Goal: Transaction & Acquisition: Subscribe to service/newsletter

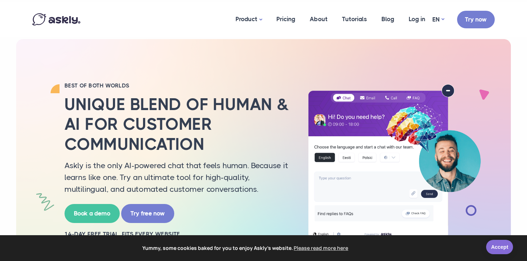
click at [501, 247] on link "Accept" at bounding box center [499, 247] width 27 height 14
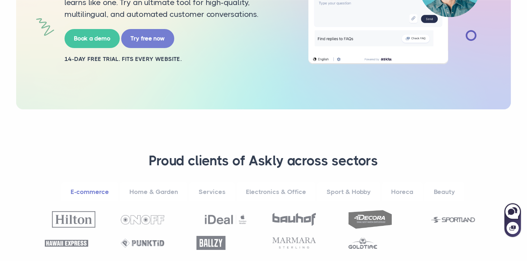
scroll to position [248, 0]
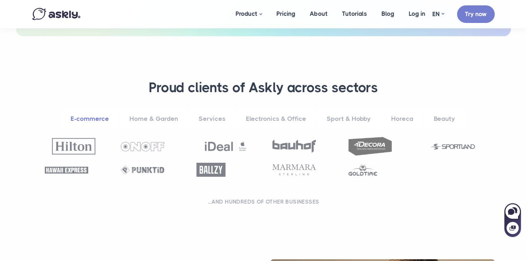
click at [157, 118] on link "Home & Garden" at bounding box center [153, 119] width 67 height 20
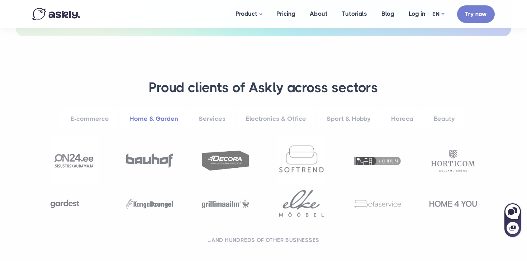
click at [205, 119] on link "Services" at bounding box center [212, 119] width 46 height 20
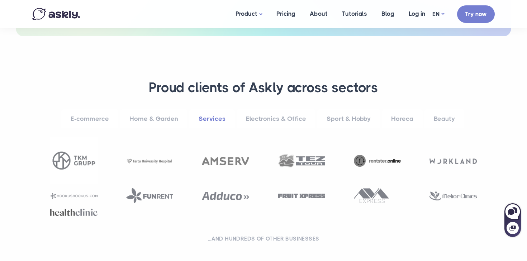
click at [358, 114] on link "Sport & Hobby" at bounding box center [348, 119] width 63 height 20
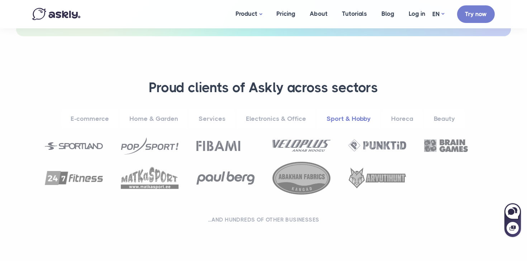
click at [203, 121] on link "Services" at bounding box center [212, 119] width 46 height 20
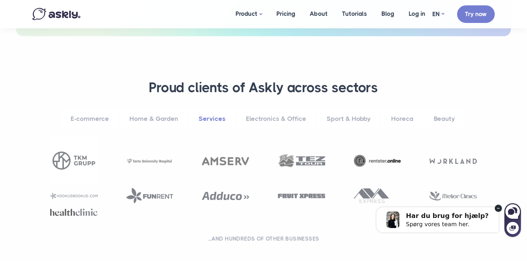
click at [82, 123] on link "E-commerce" at bounding box center [89, 119] width 57 height 20
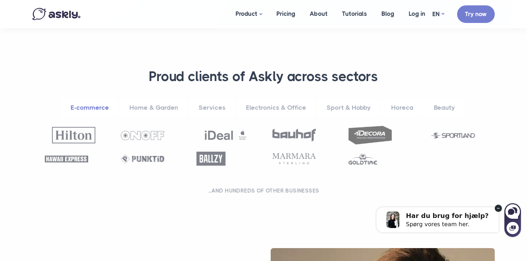
scroll to position [261, 0]
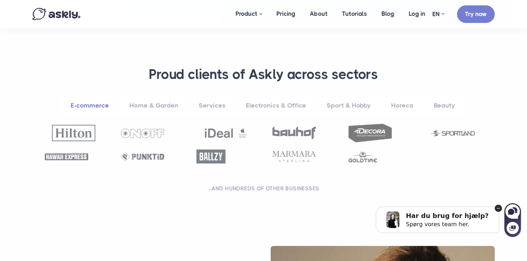
click at [497, 208] on circle at bounding box center [498, 208] width 7 height 7
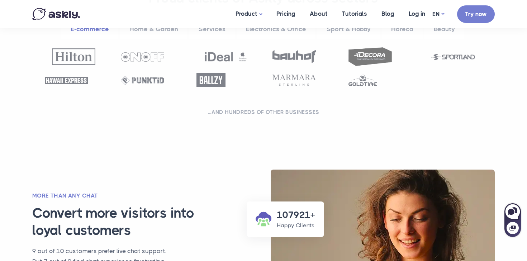
scroll to position [469, 0]
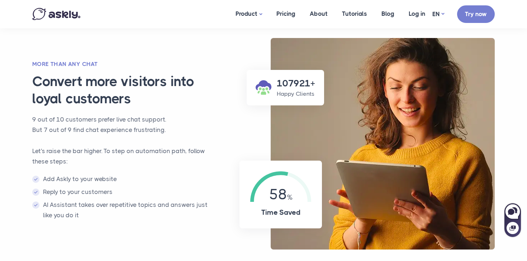
click at [131, 80] on h3 "Convert more visitors into loyal customers" at bounding box center [128, 90] width 193 height 34
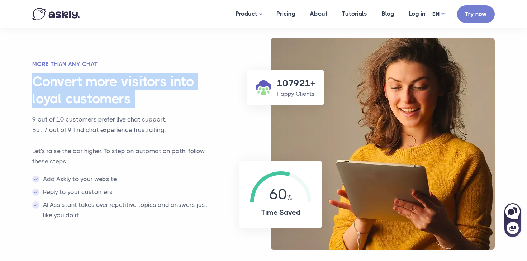
click at [131, 80] on h3 "Convert more visitors into loyal customers" at bounding box center [128, 90] width 193 height 34
click at [143, 80] on h3 "Convert more visitors into loyal customers" at bounding box center [128, 90] width 193 height 34
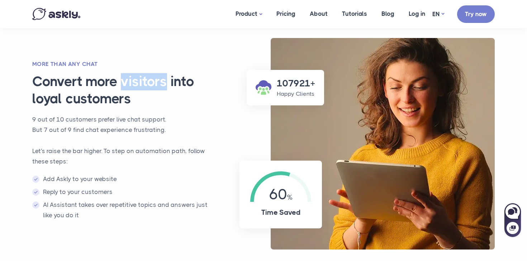
click at [143, 80] on h3 "Convert more visitors into loyal customers" at bounding box center [128, 90] width 193 height 34
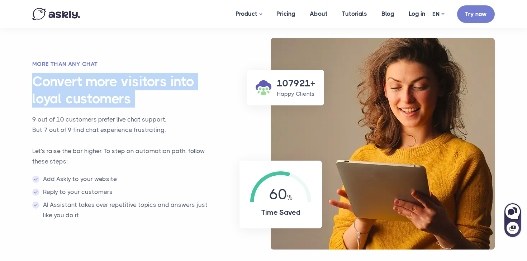
click at [143, 80] on h3 "Convert more visitors into loyal customers" at bounding box center [128, 90] width 193 height 34
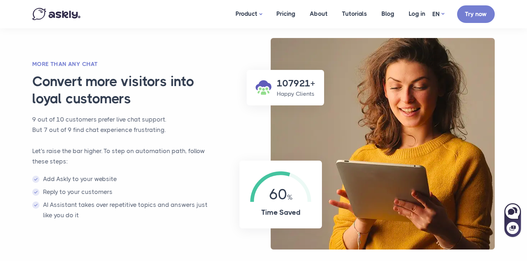
click at [152, 80] on h3 "Convert more visitors into loyal customers" at bounding box center [128, 90] width 193 height 34
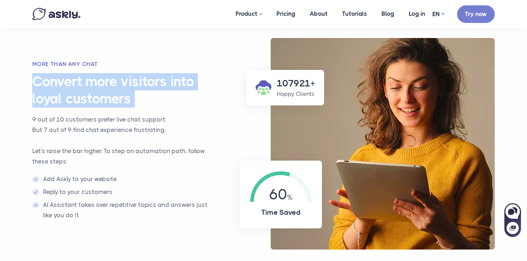
click at [152, 80] on h3 "Convert more visitors into loyal customers" at bounding box center [128, 90] width 193 height 34
click at [163, 80] on h3 "Convert more visitors into loyal customers" at bounding box center [128, 90] width 193 height 34
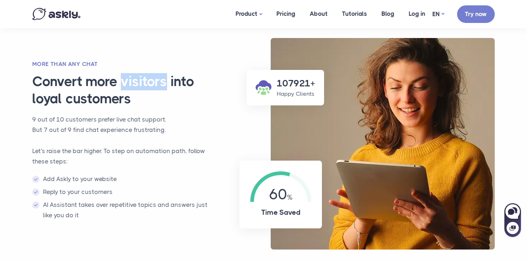
click at [163, 80] on h3 "Convert more visitors into loyal customers" at bounding box center [128, 90] width 193 height 34
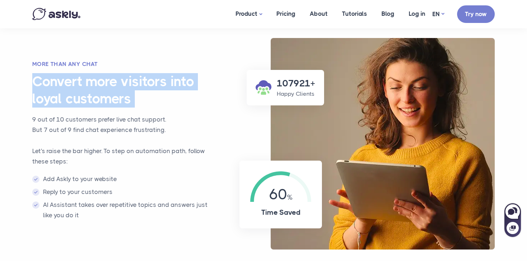
click at [163, 80] on h3 "Convert more visitors into loyal customers" at bounding box center [128, 90] width 193 height 34
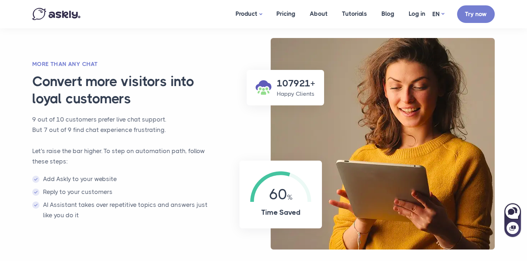
click at [174, 80] on h3 "Convert more visitors into loyal customers" at bounding box center [128, 90] width 193 height 34
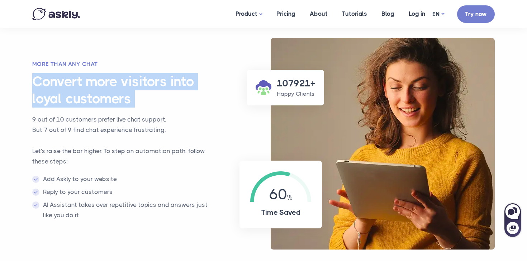
click at [174, 80] on h3 "Convert more visitors into loyal customers" at bounding box center [128, 90] width 193 height 34
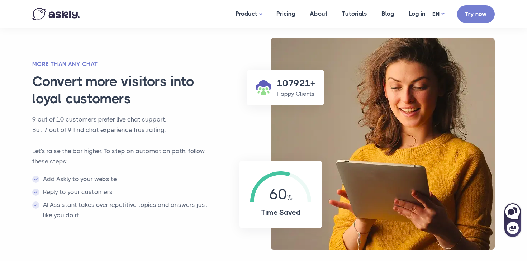
click at [181, 80] on h3 "Convert more visitors into loyal customers" at bounding box center [128, 90] width 193 height 34
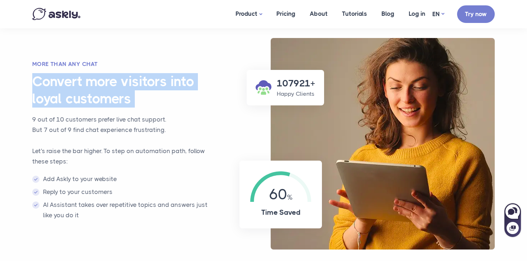
click at [181, 80] on h3 "Convert more visitors into loyal customers" at bounding box center [128, 90] width 193 height 34
click at [168, 78] on h3 "Convert more visitors into loyal customers" at bounding box center [128, 90] width 193 height 34
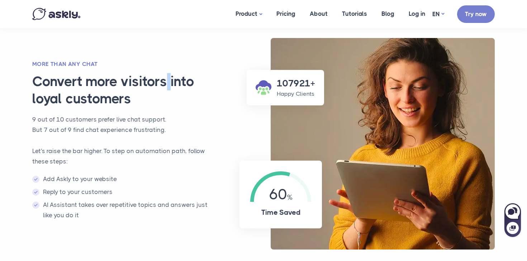
click at [168, 78] on h3 "Convert more visitors into loyal customers" at bounding box center [128, 90] width 193 height 34
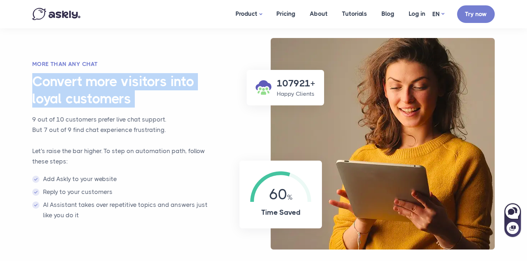
click at [168, 78] on h3 "Convert more visitors into loyal customers" at bounding box center [128, 90] width 193 height 34
click at [176, 78] on h3 "Convert more visitors into loyal customers" at bounding box center [128, 90] width 193 height 34
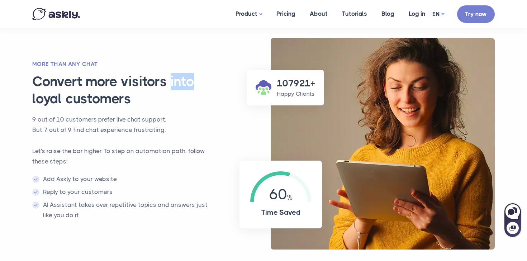
click at [176, 78] on h3 "Convert more visitors into loyal customers" at bounding box center [128, 90] width 193 height 34
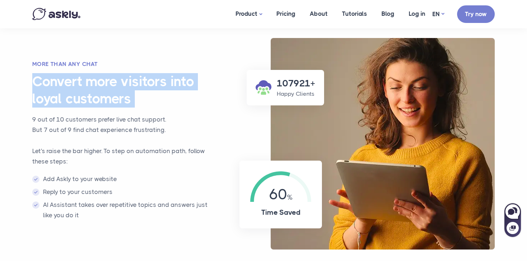
click at [176, 78] on h3 "Convert more visitors into loyal customers" at bounding box center [128, 90] width 193 height 34
click at [185, 78] on h3 "Convert more visitors into loyal customers" at bounding box center [128, 90] width 193 height 34
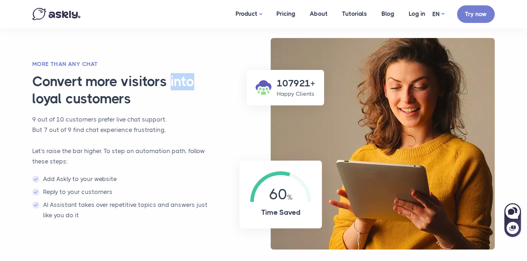
click at [185, 78] on h3 "Convert more visitors into loyal customers" at bounding box center [128, 90] width 193 height 34
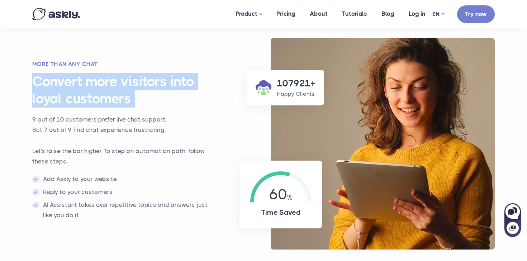
click at [185, 78] on h3 "Convert more visitors into loyal customers" at bounding box center [128, 90] width 193 height 34
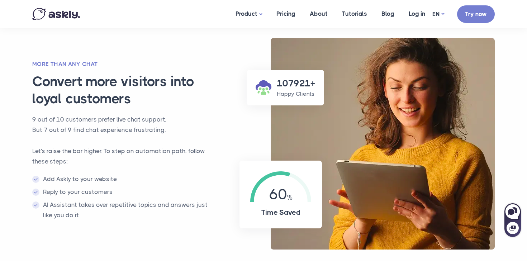
click at [206, 78] on h3 "Convert more visitors into loyal customers" at bounding box center [128, 90] width 193 height 34
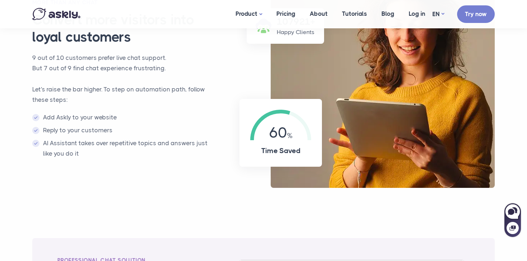
click at [206, 78] on div "More than any chat Convert more visitors into loyal customers 9 out of 10 custo…" at bounding box center [124, 82] width 199 height 167
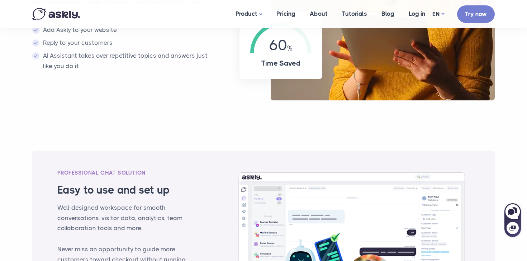
scroll to position [750, 0]
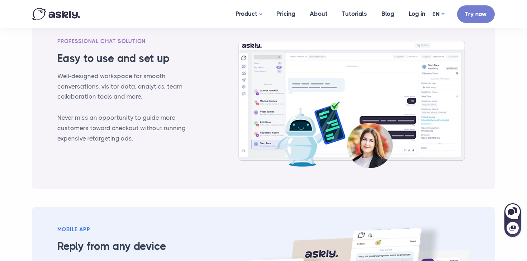
click at [206, 78] on div "PROFESSIONAL CHAT SOLUTION Easy to use and set up Well-designed workspace for s…" at bounding box center [263, 104] width 423 height 134
click at [252, 46] on link "Live chat" at bounding box center [264, 45] width 72 height 13
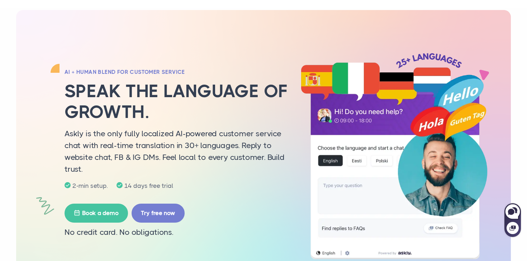
scroll to position [33, 0]
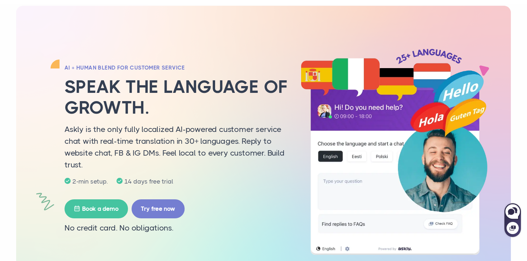
click at [182, 146] on p "Askly is the only fully localized AI-powered customer service chat with real-ti…" at bounding box center [178, 146] width 226 height 47
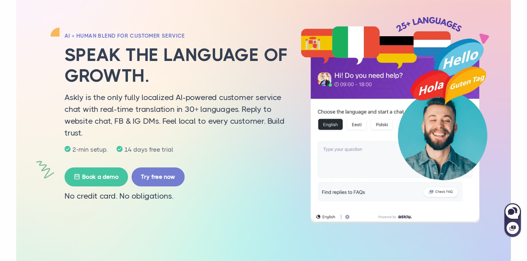
scroll to position [64, 0]
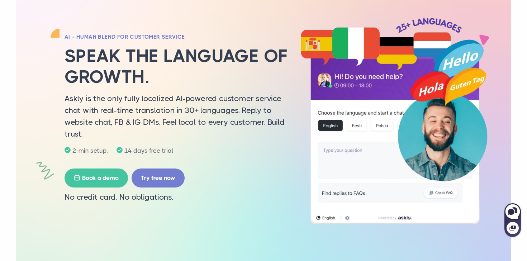
click at [225, 108] on p "Askly is the only fully localized AI-powered customer service chat with real-ti…" at bounding box center [178, 115] width 226 height 47
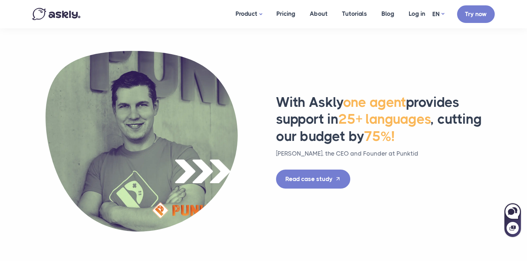
scroll to position [536, 0]
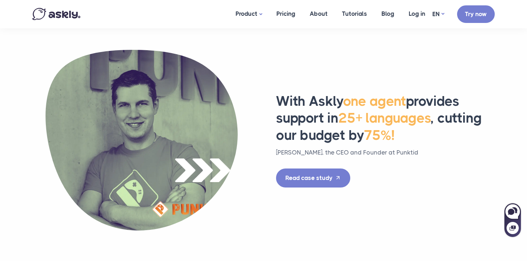
click at [311, 101] on h2 "With Askly one agent provides support in 25+ languages , cutting our budget by …" at bounding box center [385, 118] width 219 height 51
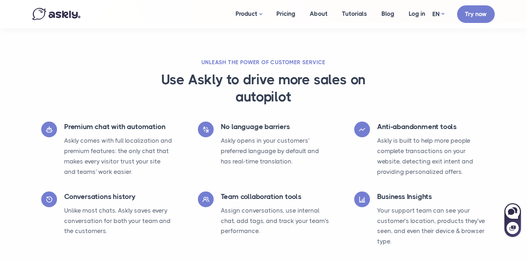
scroll to position [1562, 0]
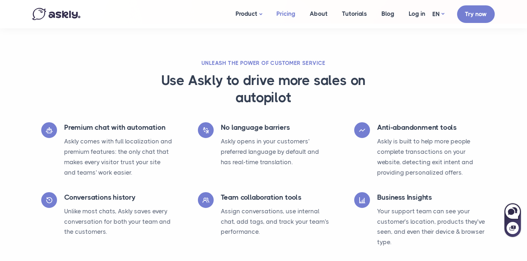
click at [284, 18] on link "Pricing" at bounding box center [285, 14] width 33 height 28
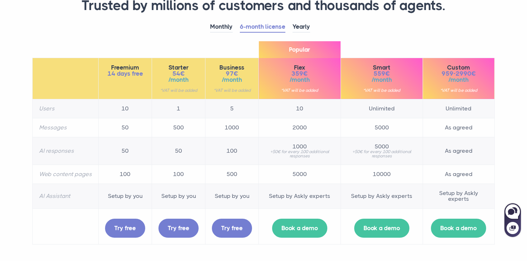
scroll to position [73, 0]
click at [219, 30] on link "Monthly" at bounding box center [221, 26] width 23 height 11
click at [257, 27] on link "6-month license" at bounding box center [263, 26] width 46 height 11
click at [302, 24] on link "Yearly" at bounding box center [301, 26] width 18 height 11
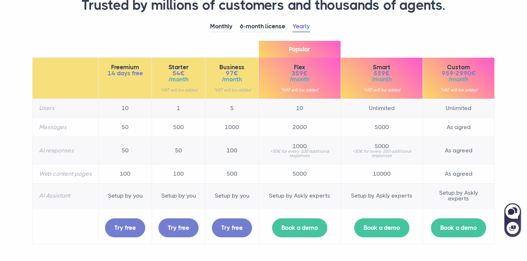
click at [368, 68] on span "Smart" at bounding box center [381, 67] width 69 height 6
click at [380, 72] on span "559€" at bounding box center [381, 73] width 69 height 6
click at [384, 72] on span "559€" at bounding box center [381, 73] width 69 height 6
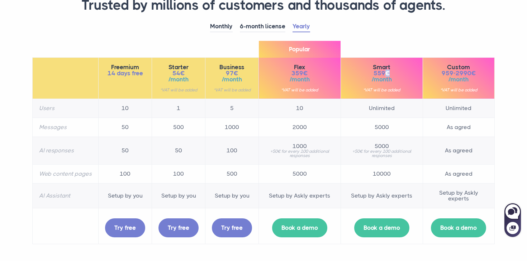
click at [384, 72] on span "559€" at bounding box center [381, 73] width 69 height 6
click at [387, 72] on span "559€" at bounding box center [381, 73] width 69 height 6
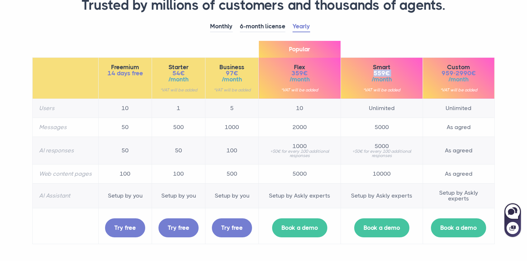
click at [379, 71] on span "559€" at bounding box center [381, 73] width 69 height 6
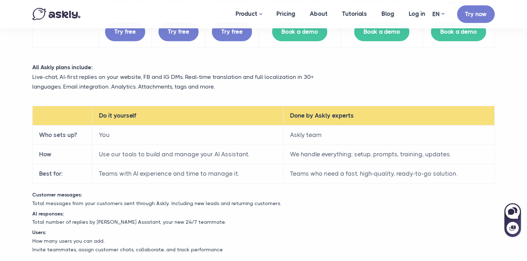
scroll to position [273, 0]
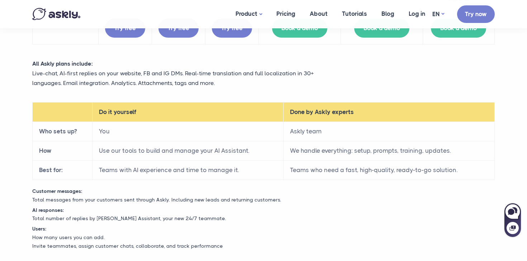
click at [376, 134] on td "Askly team" at bounding box center [388, 131] width 211 height 19
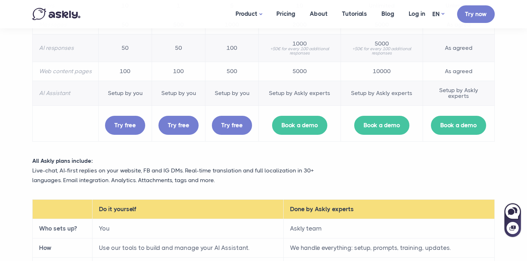
scroll to position [114, 0]
